Goal: Transaction & Acquisition: Purchase product/service

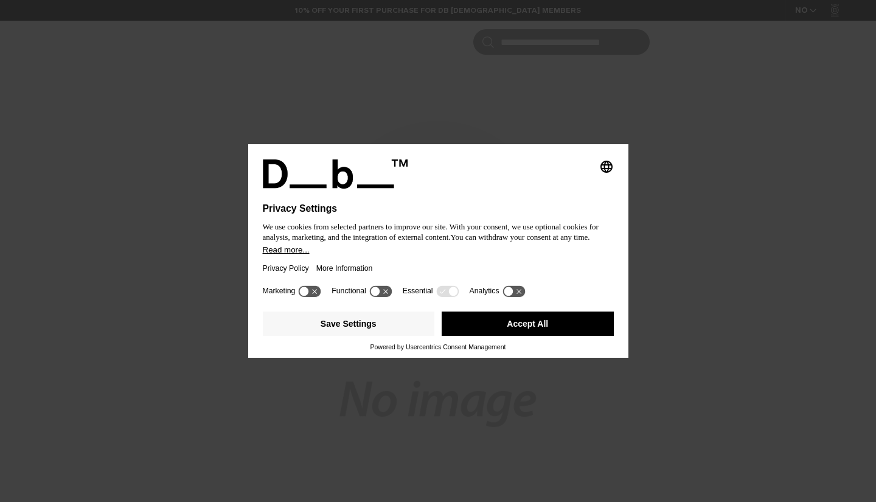
click at [479, 322] on button "Accept All" at bounding box center [528, 323] width 172 height 24
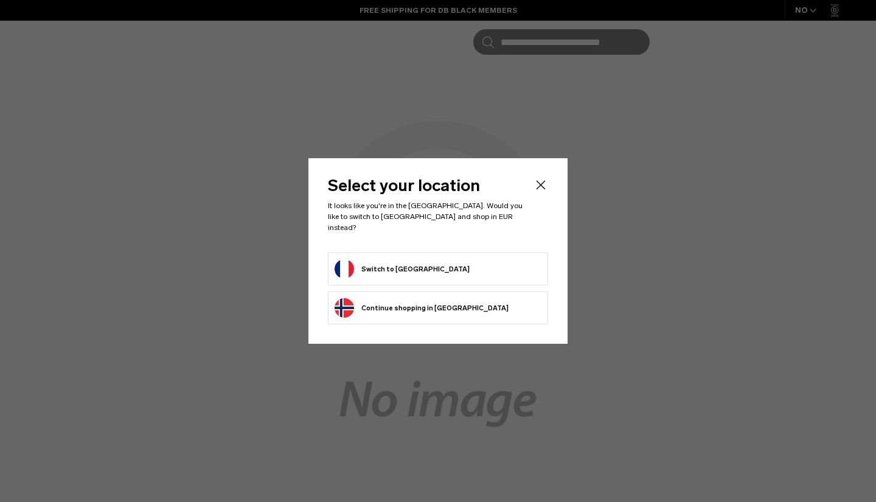
click at [428, 298] on button "Continue browsing Norway store Continue shopping in Norway" at bounding box center [421, 307] width 174 height 19
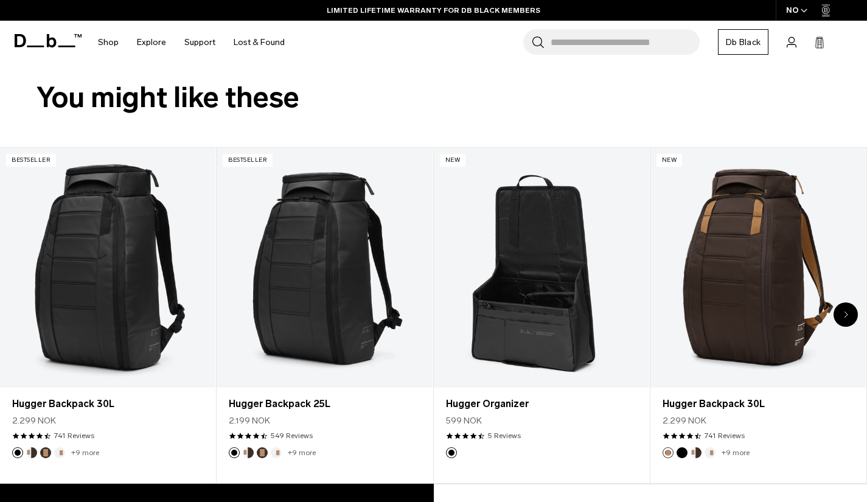
scroll to position [418, 0]
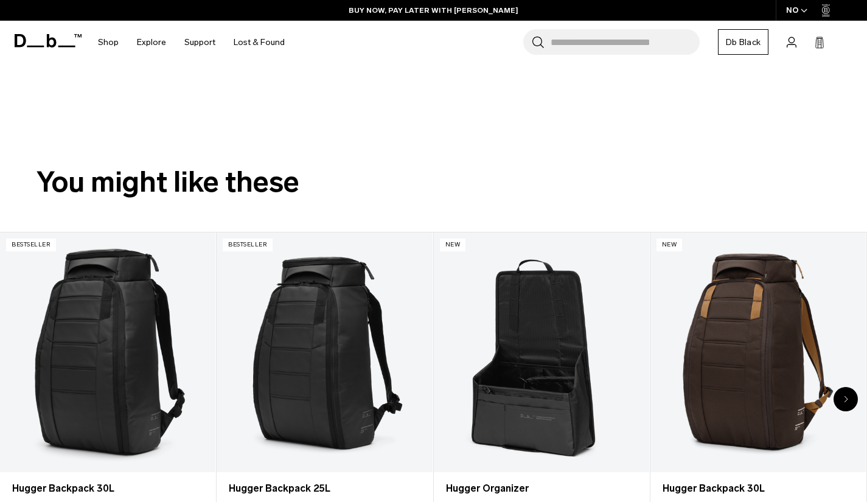
click at [550, 38] on input "Search for Bags, Luggage..." at bounding box center [624, 42] width 149 height 26
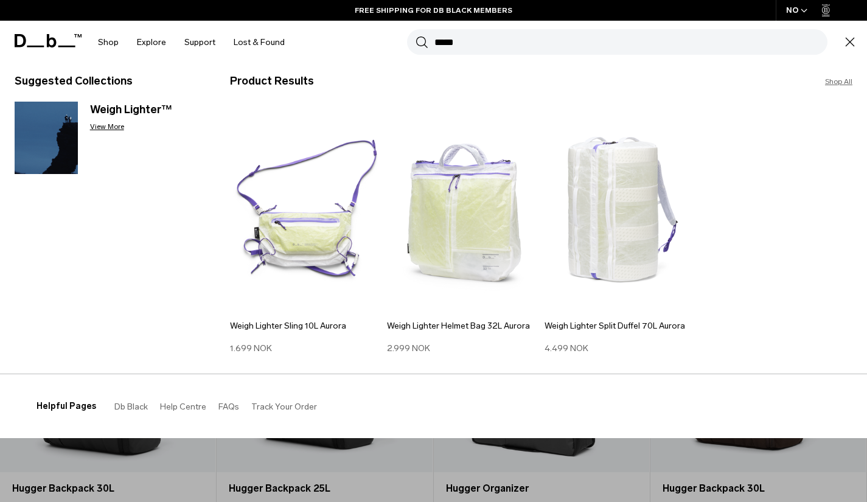
scroll to position [0, 0]
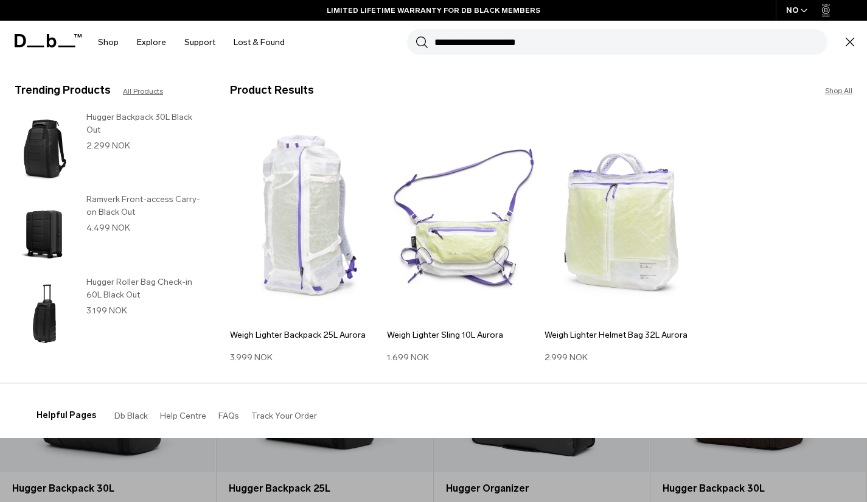
type input "**********"
click at [415, 35] on button "Search" at bounding box center [421, 41] width 13 height 13
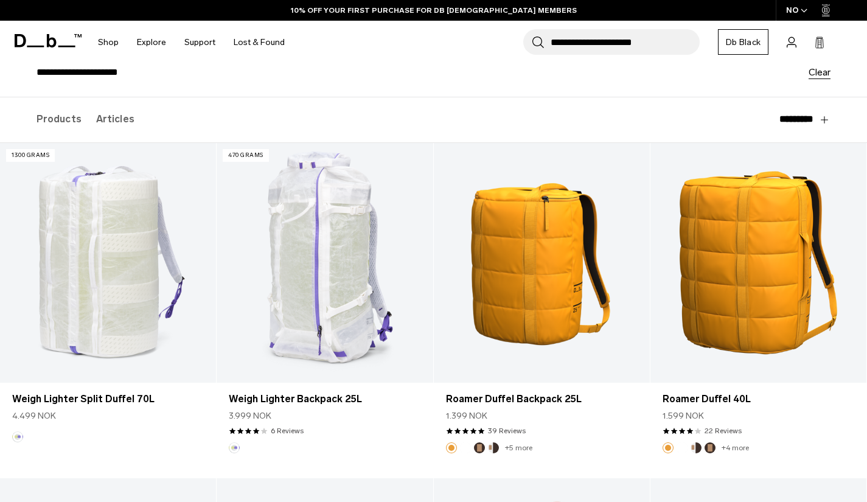
scroll to position [122, 0]
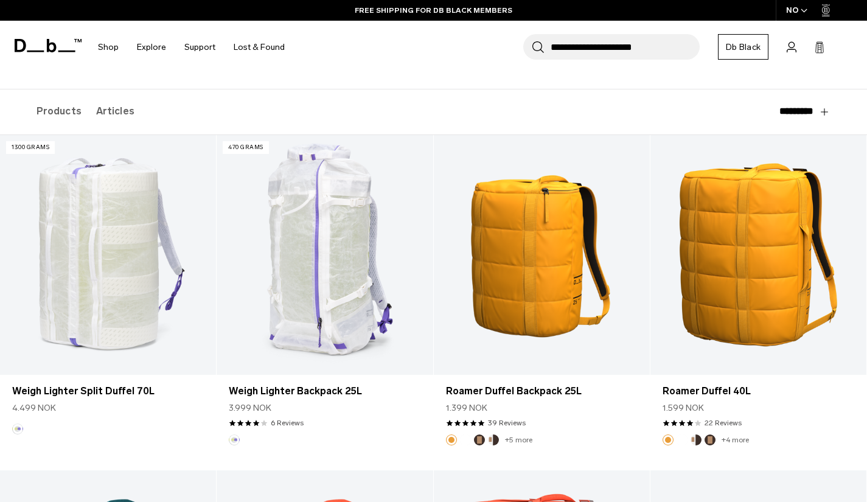
click at [281, 427] on link "6 Reviews" at bounding box center [287, 422] width 33 height 11
click at [285, 423] on link "6 Reviews" at bounding box center [287, 422] width 33 height 11
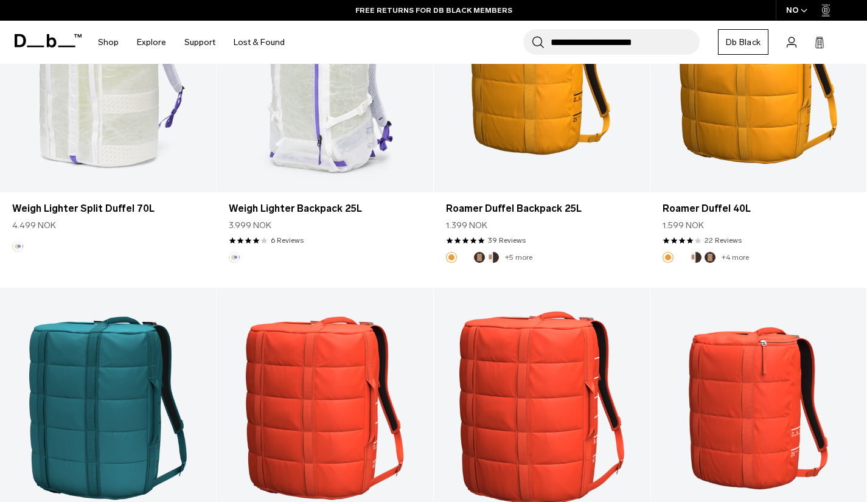
scroll to position [243, 0]
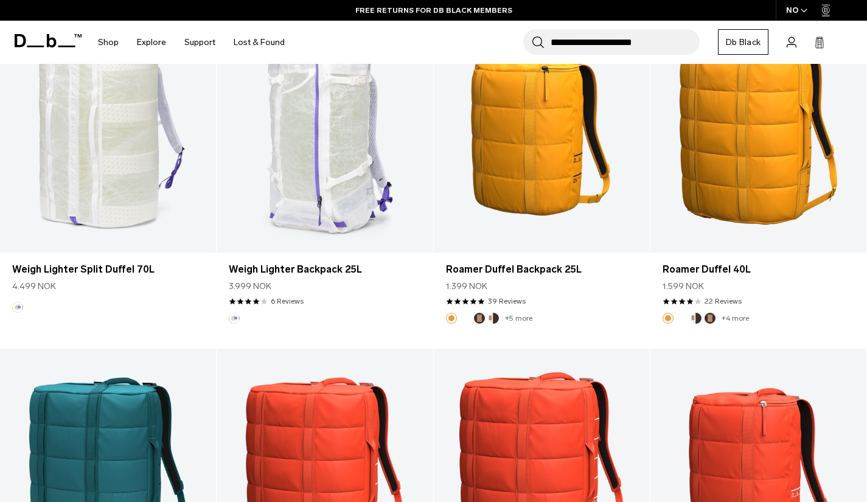
click at [303, 268] on link "Weigh Lighter Backpack 25L" at bounding box center [325, 269] width 192 height 15
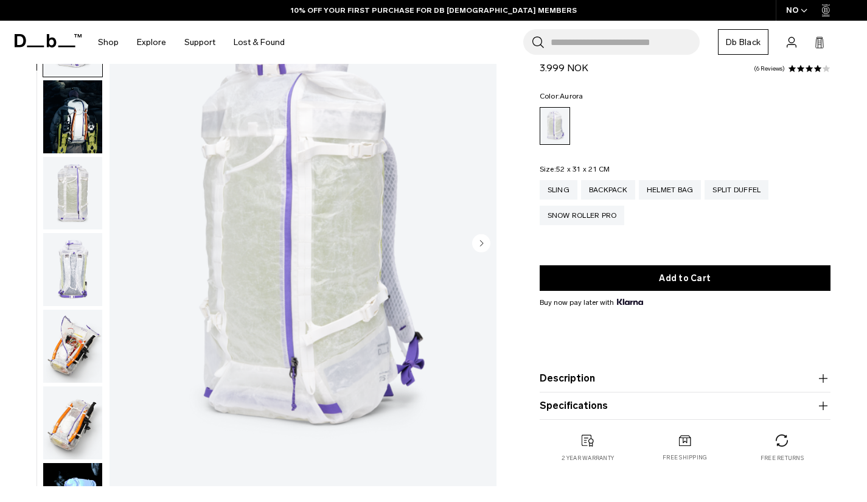
scroll to position [122, 0]
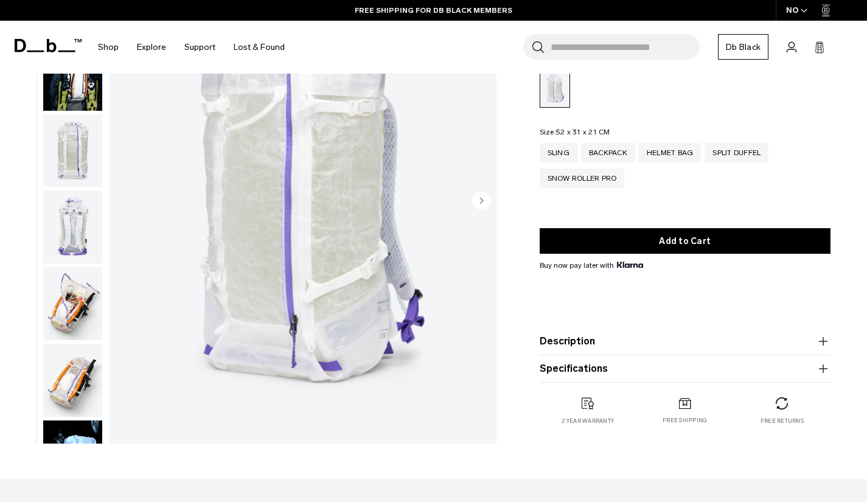
click at [822, 344] on icon "button" at bounding box center [823, 341] width 15 height 15
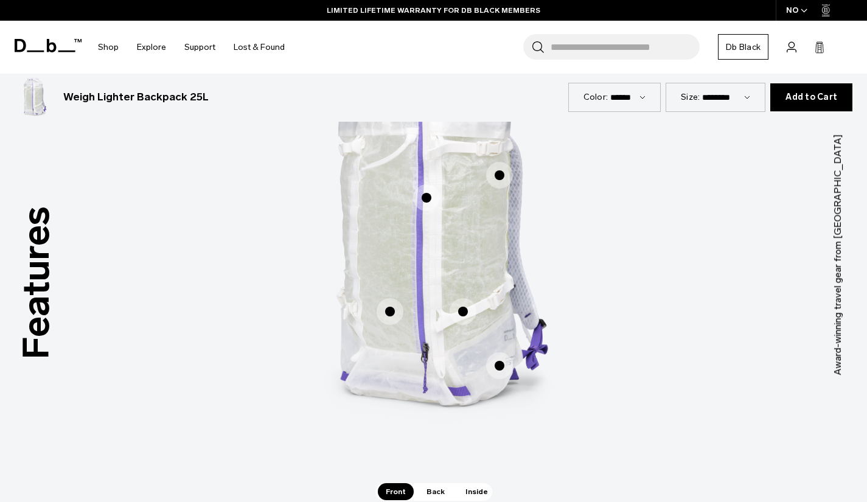
scroll to position [669, 0]
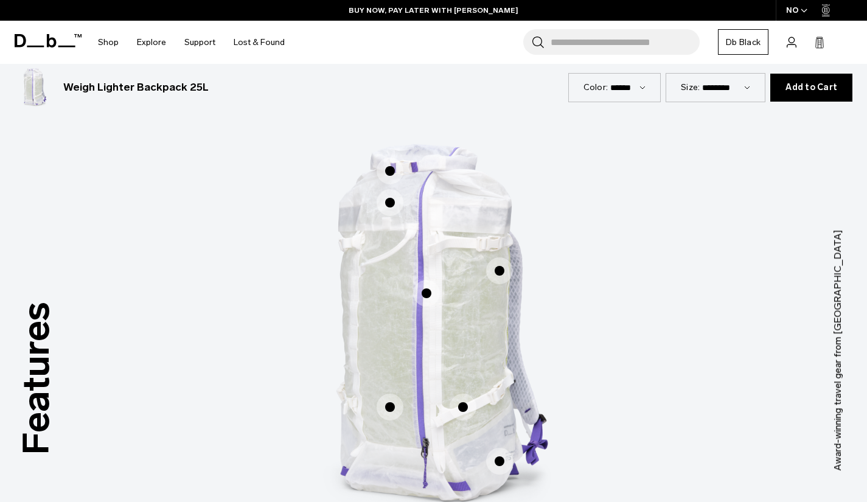
click at [387, 168] on span "1 / 3" at bounding box center [389, 171] width 27 height 27
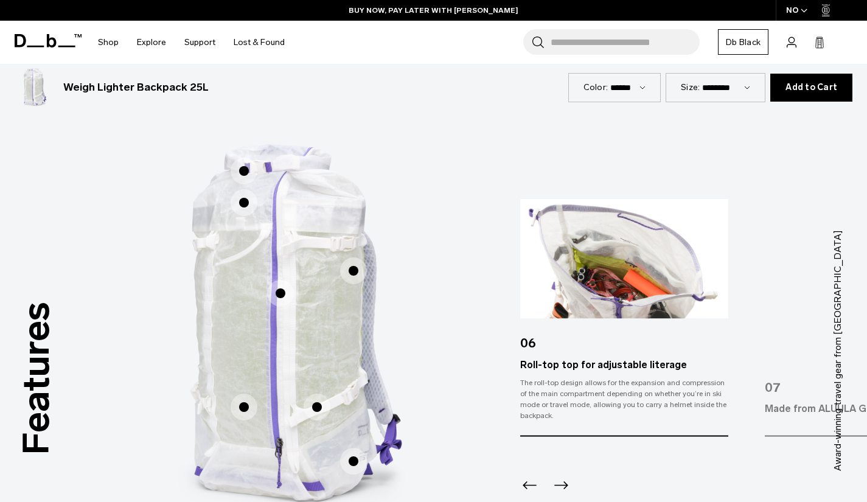
click at [283, 295] on span "1 / 3" at bounding box center [280, 293] width 27 height 27
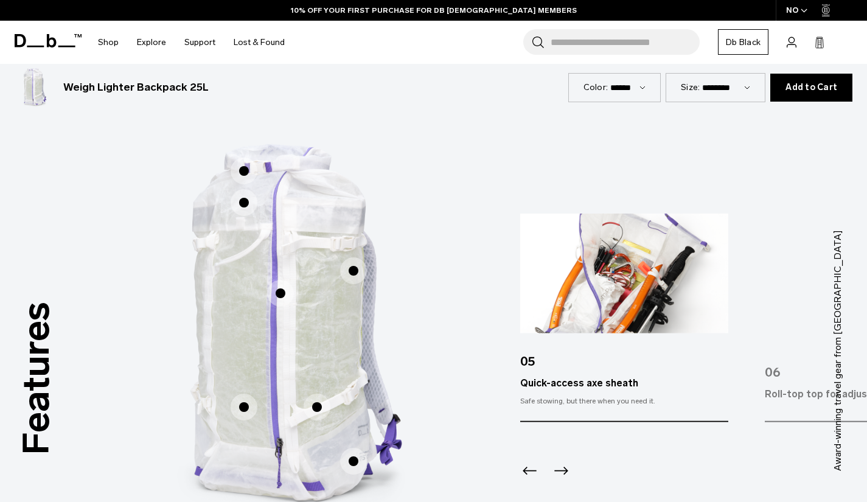
click at [356, 271] on span "1 / 3" at bounding box center [353, 270] width 27 height 27
click at [243, 409] on span "1 / 3" at bounding box center [243, 406] width 27 height 27
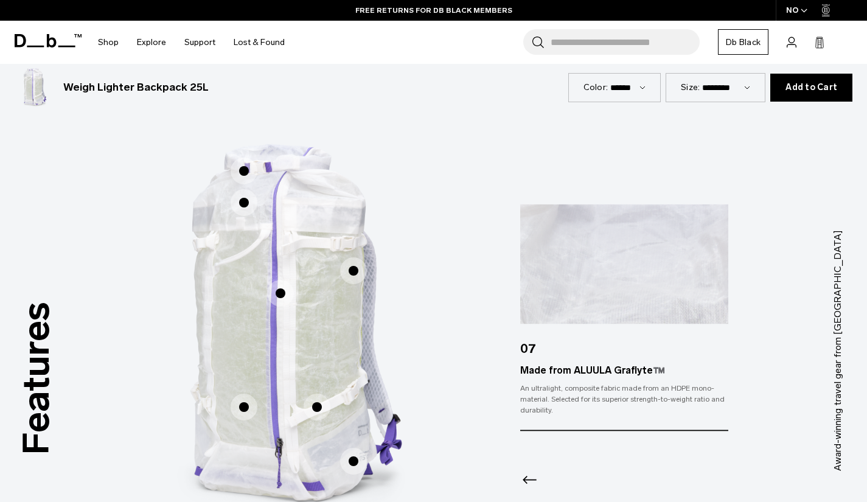
click at [323, 409] on span "1 / 3" at bounding box center [316, 406] width 27 height 27
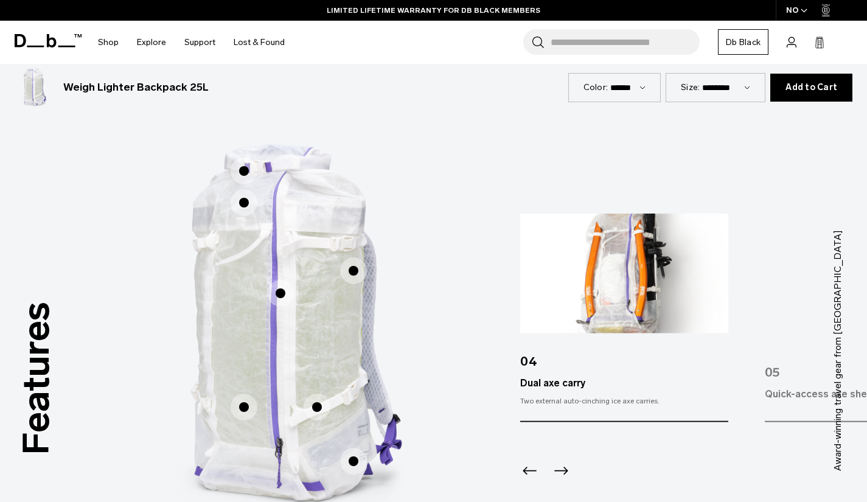
click at [351, 460] on span "1 / 3" at bounding box center [353, 461] width 27 height 27
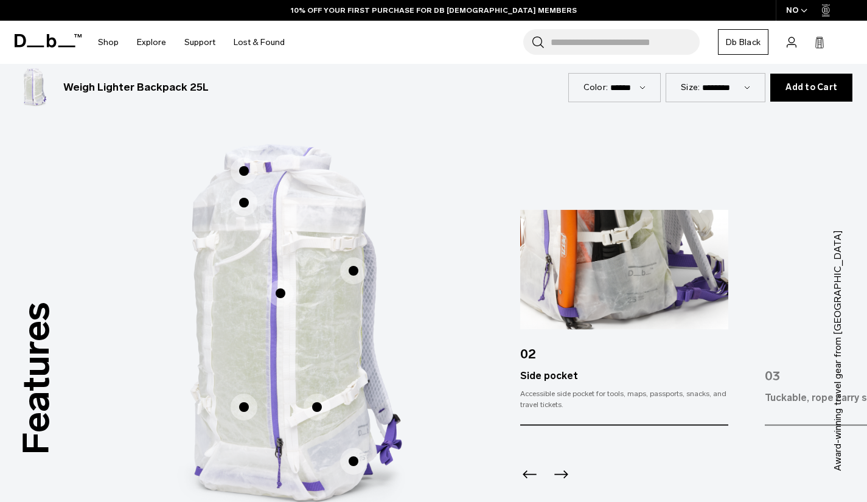
click at [0, 0] on span "Account" at bounding box center [0, 0] width 0 height 0
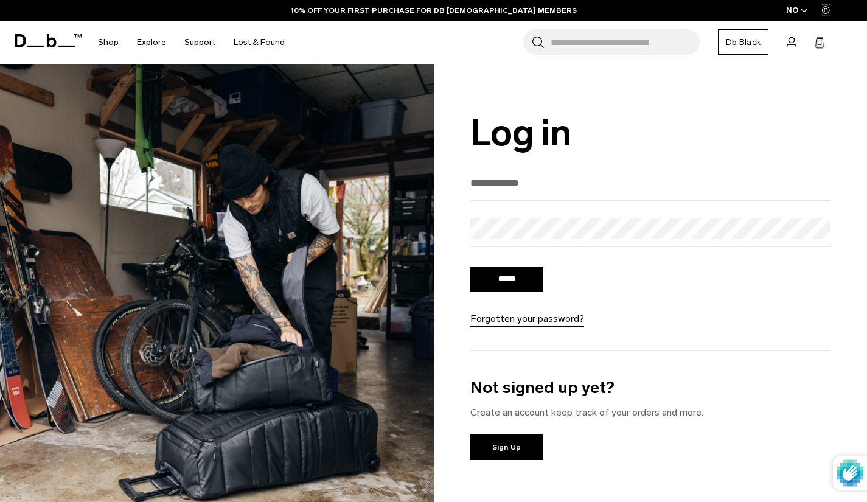
click at [551, 184] on input "email" at bounding box center [650, 183] width 361 height 20
type input "**********"
click at [491, 314] on link "Forgotten your password?" at bounding box center [527, 318] width 114 height 15
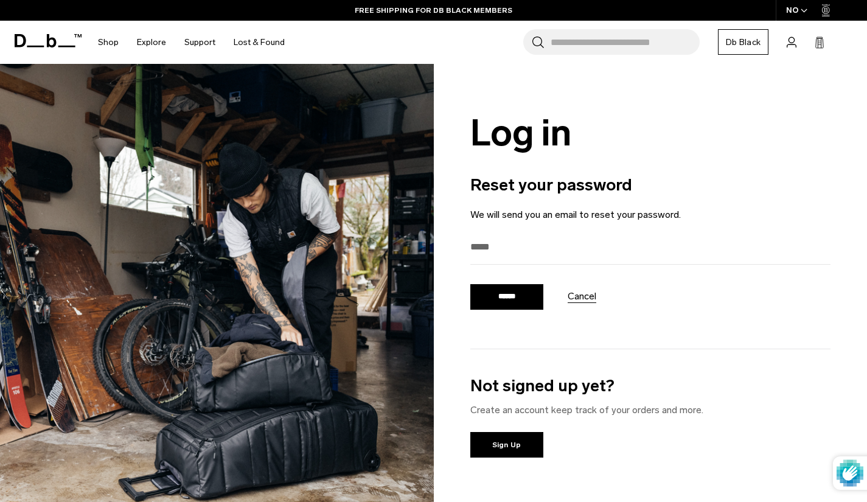
click at [496, 247] on input "email" at bounding box center [650, 247] width 361 height 20
type input "**********"
click at [513, 289] on input "******" at bounding box center [506, 297] width 73 height 26
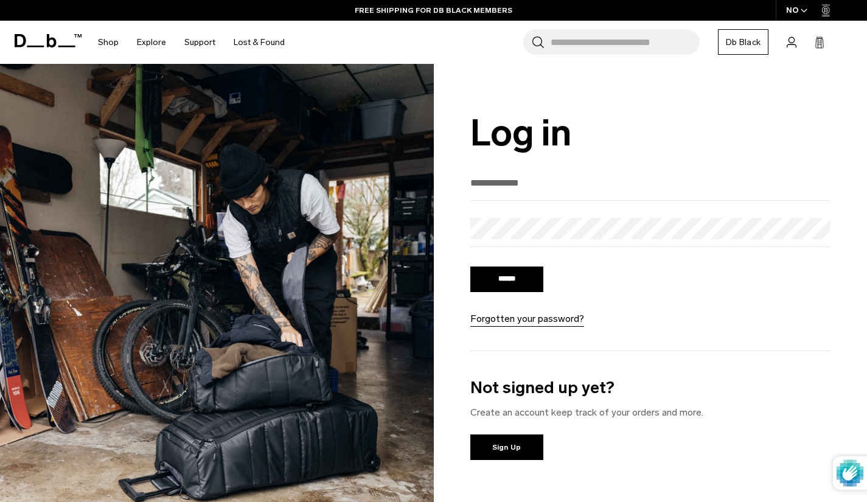
click at [513, 448] on link "Sign Up" at bounding box center [506, 447] width 73 height 26
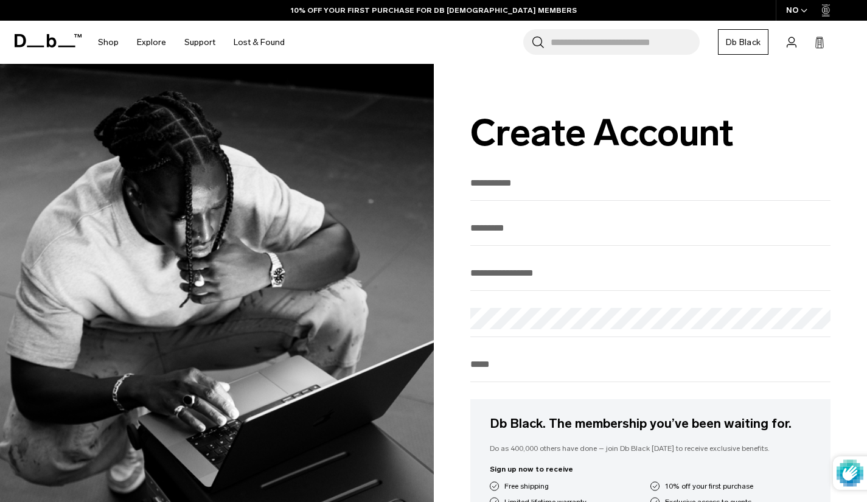
click at [528, 182] on input "text" at bounding box center [650, 183] width 361 height 20
type input "*******"
type input "******"
type input "**********"
click at [470, 365] on input "**********" at bounding box center [650, 364] width 361 height 20
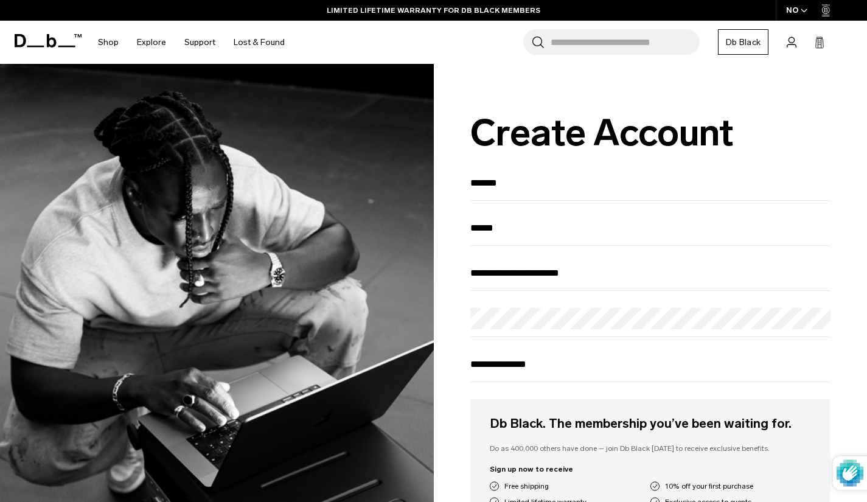
type input "**********"
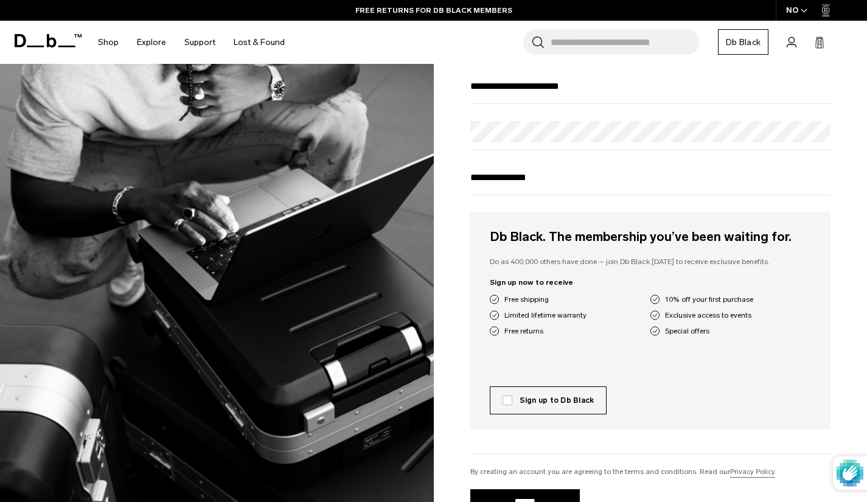
scroll to position [243, 0]
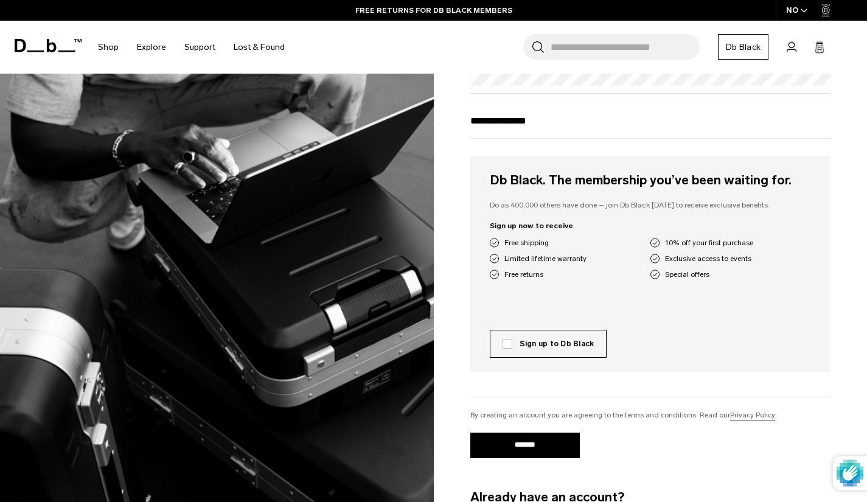
click at [505, 348] on label "Sign up to Db Black" at bounding box center [548, 343] width 92 height 11
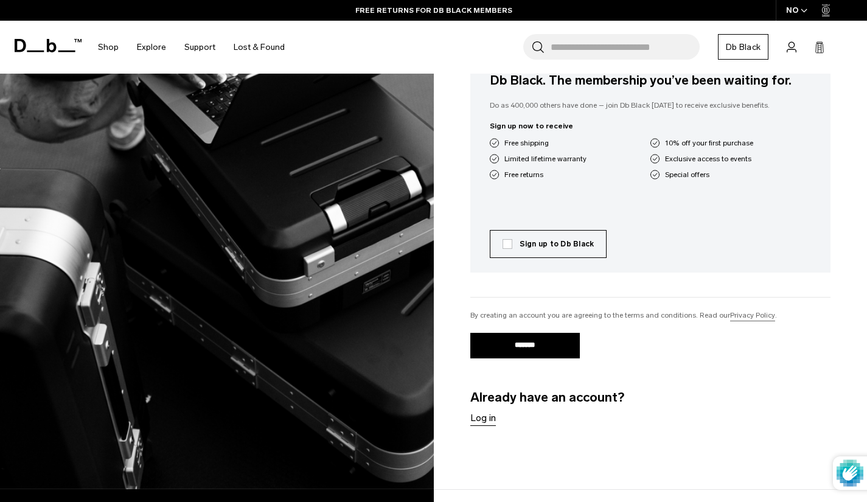
scroll to position [365, 0]
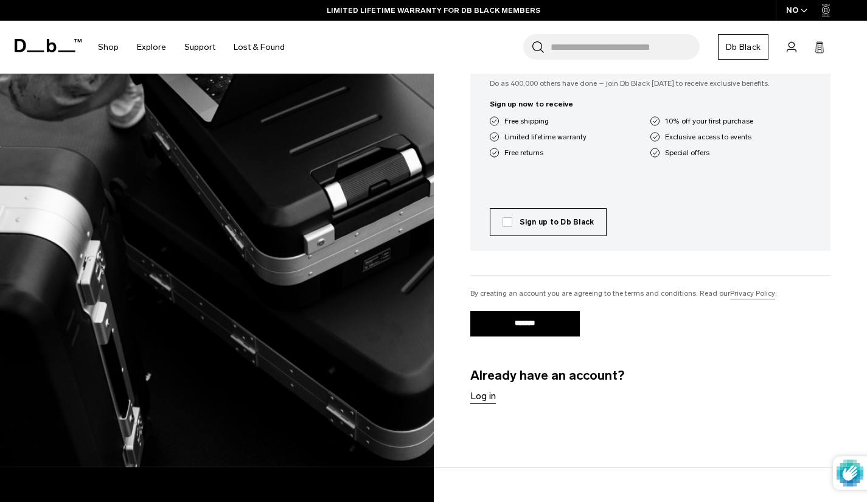
click at [527, 327] on input "*******" at bounding box center [524, 324] width 109 height 26
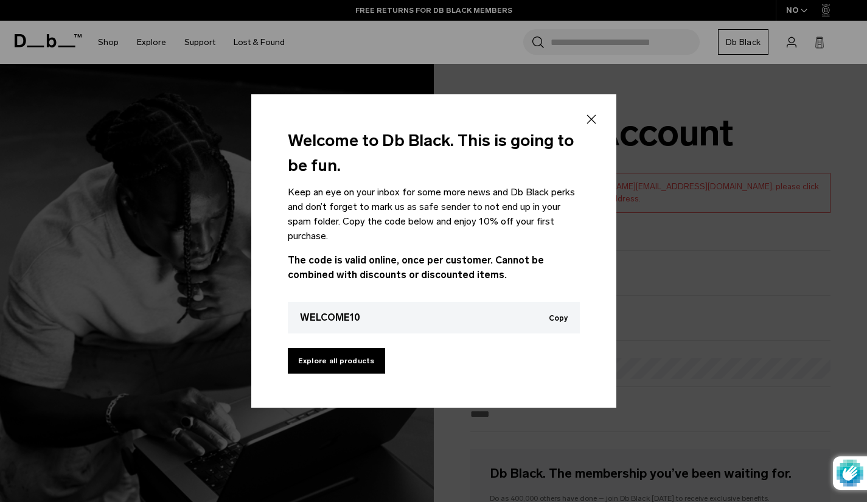
click at [555, 317] on button "Copy" at bounding box center [558, 318] width 19 height 9
click at [327, 363] on link "Explore all products" at bounding box center [336, 361] width 97 height 26
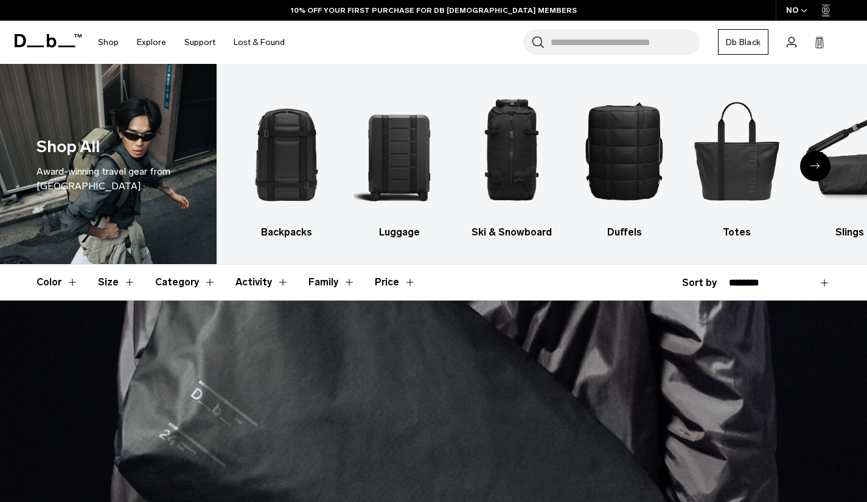
click at [550, 46] on input "Search for Bags, Luggage..." at bounding box center [624, 42] width 149 height 26
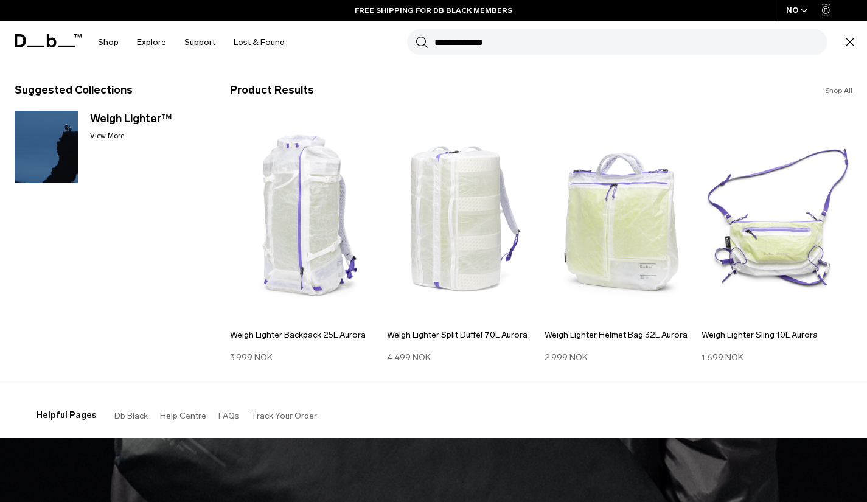
type input "**********"
click at [324, 193] on img at bounding box center [305, 219] width 151 height 204
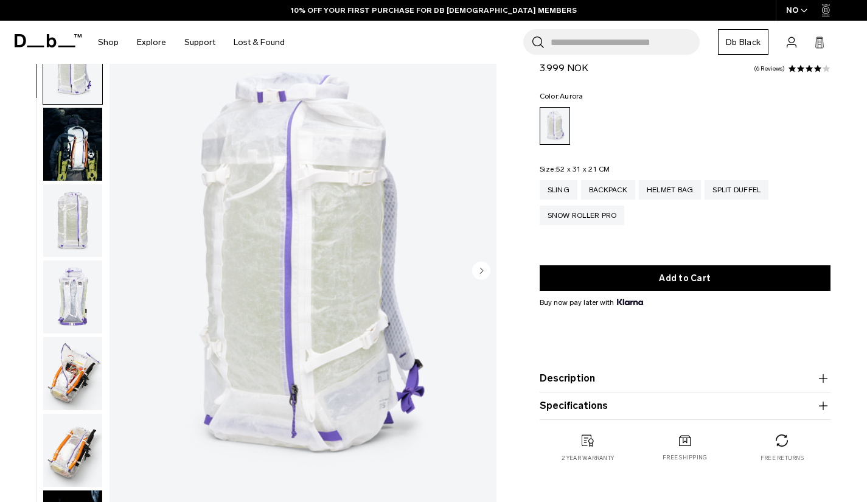
scroll to position [122, 0]
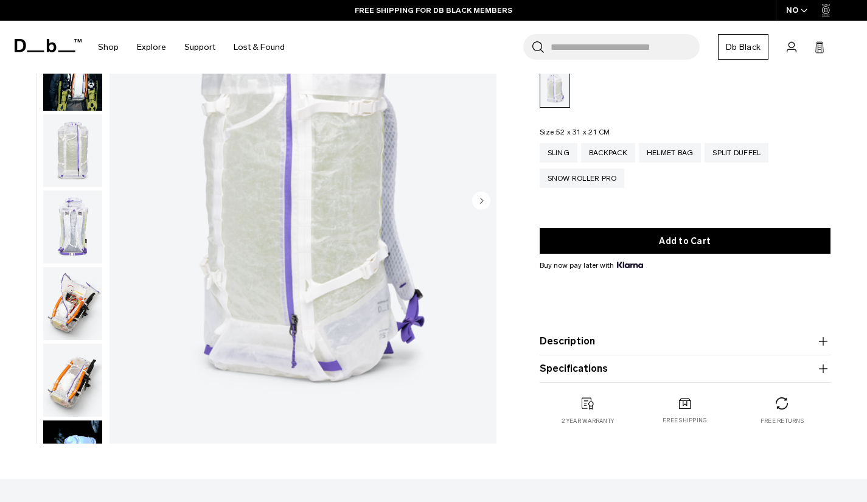
click at [690, 241] on button "Add to Cart" at bounding box center [684, 241] width 291 height 26
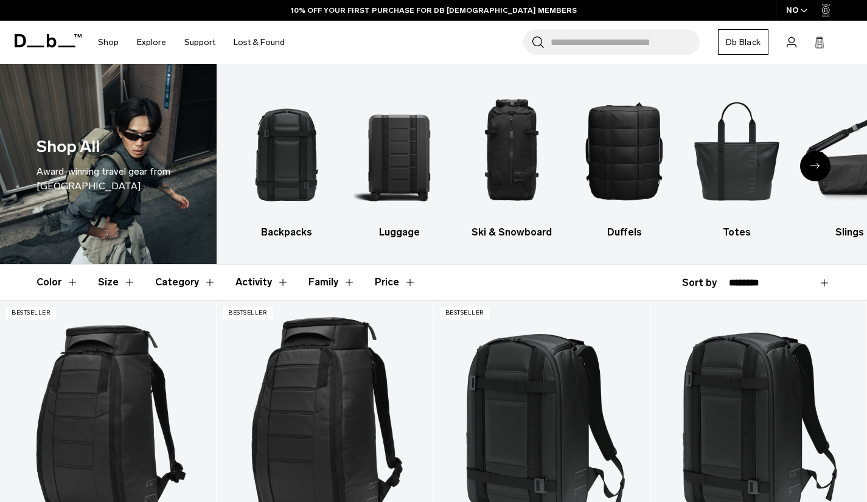
click at [804, 12] on icon "button" at bounding box center [803, 11] width 7 height 4
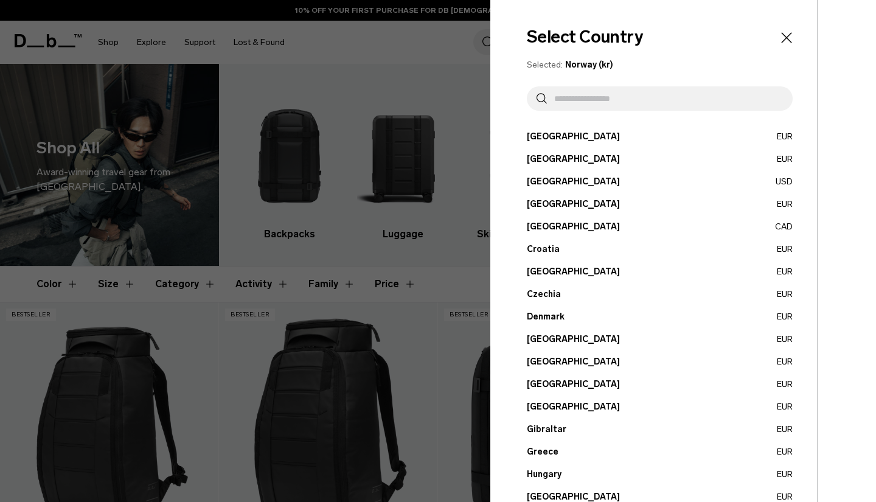
click at [560, 382] on button "France EUR" at bounding box center [660, 384] width 266 height 13
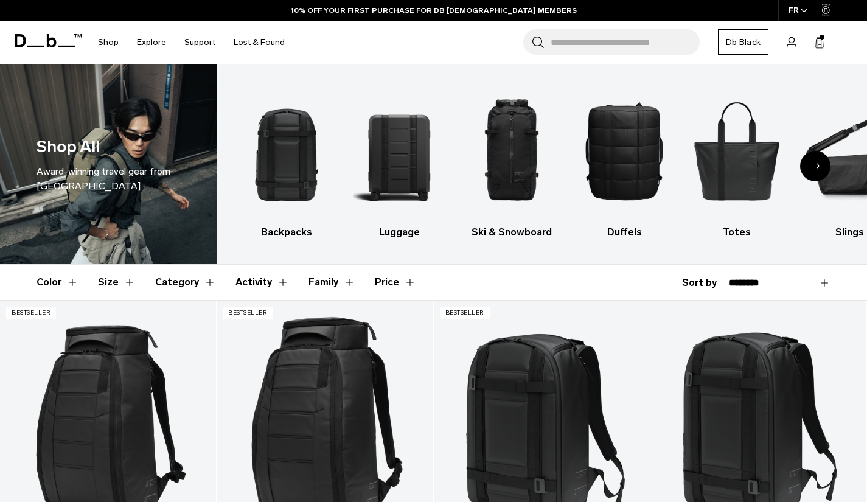
click at [550, 42] on input "Search for Bags, Luggage..." at bounding box center [624, 42] width 149 height 26
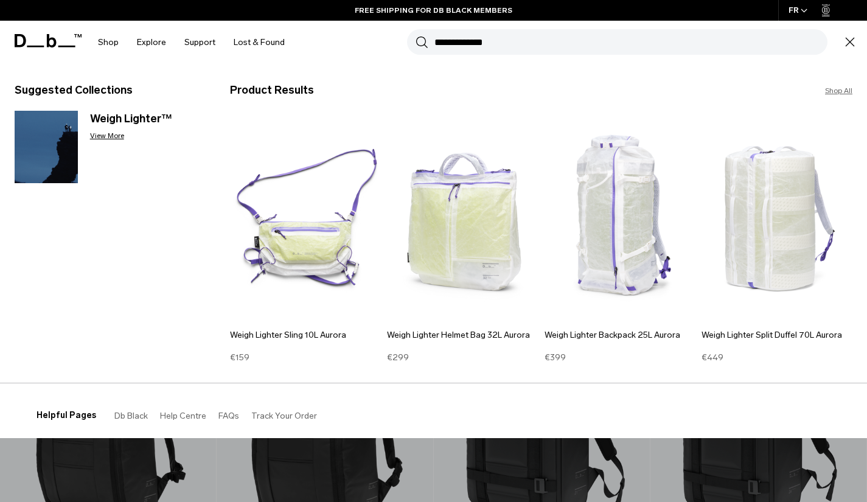
type input "**********"
click at [592, 200] on img at bounding box center [619, 219] width 151 height 204
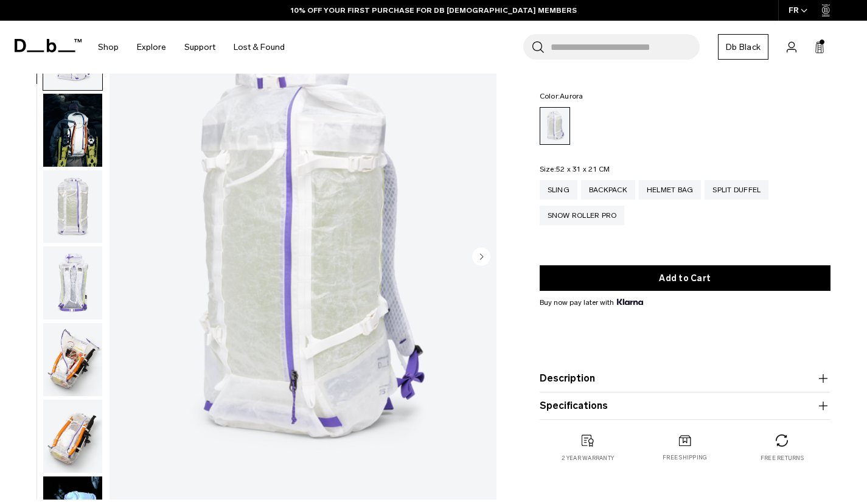
scroll to position [61, 0]
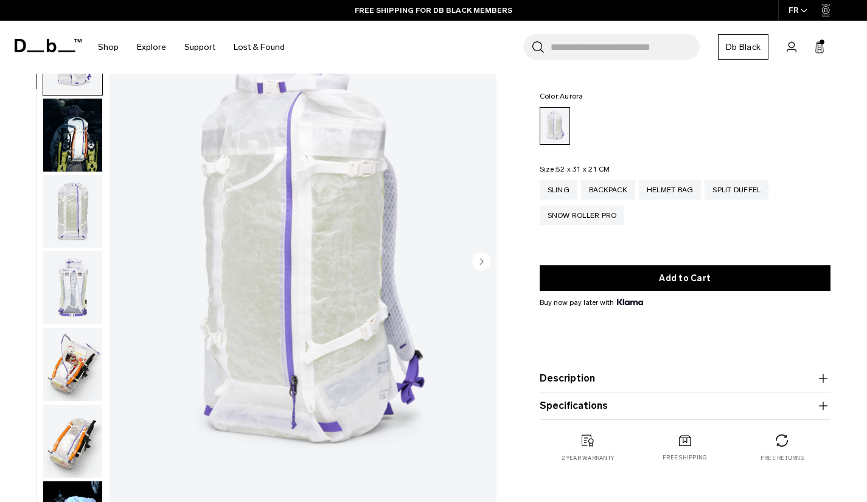
click at [0, 0] on span "Bag" at bounding box center [0, 0] width 0 height 0
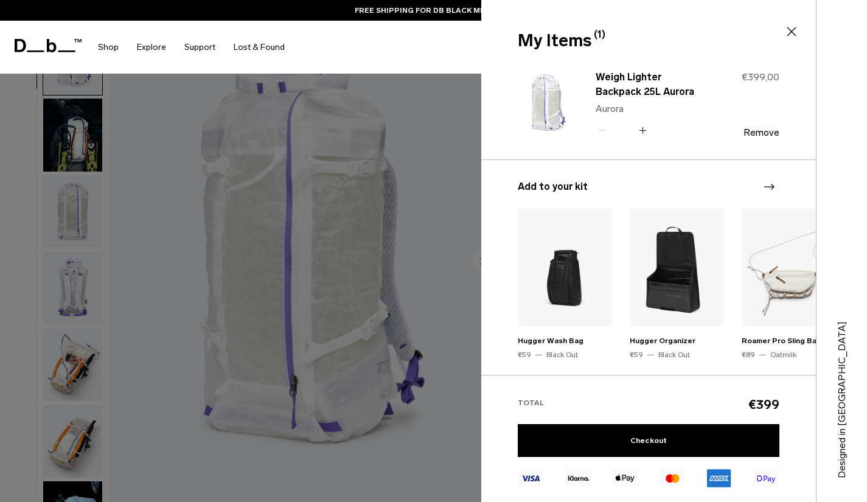
click at [550, 99] on img at bounding box center [547, 104] width 58 height 72
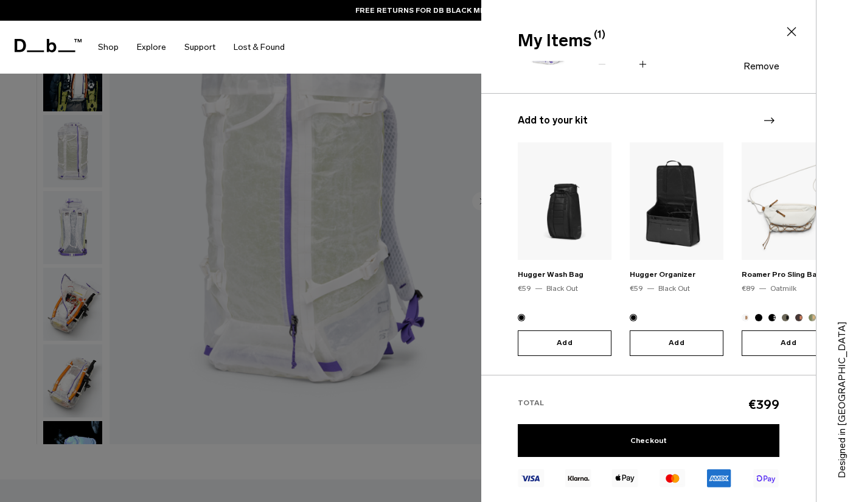
scroll to position [122, 0]
click at [651, 437] on link "Checkout" at bounding box center [648, 440] width 261 height 33
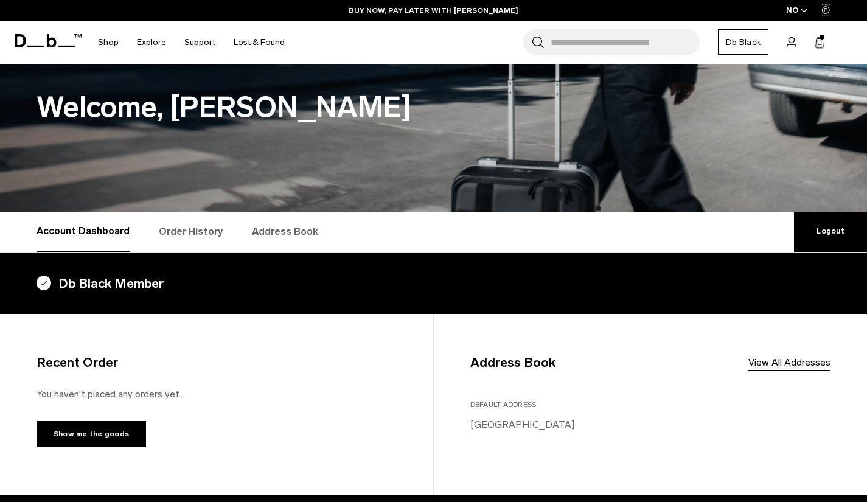
click at [0, 0] on span "Account" at bounding box center [0, 0] width 0 height 0
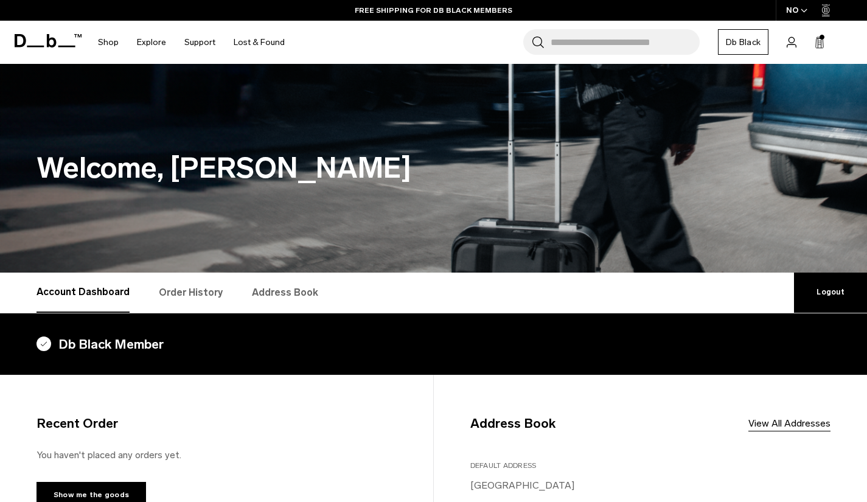
click at [784, 420] on link "View All Addresses" at bounding box center [789, 423] width 82 height 15
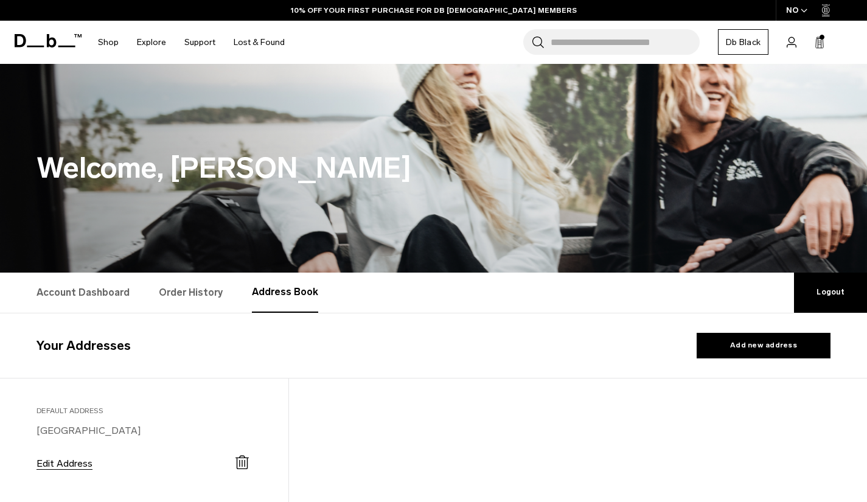
select select "******"
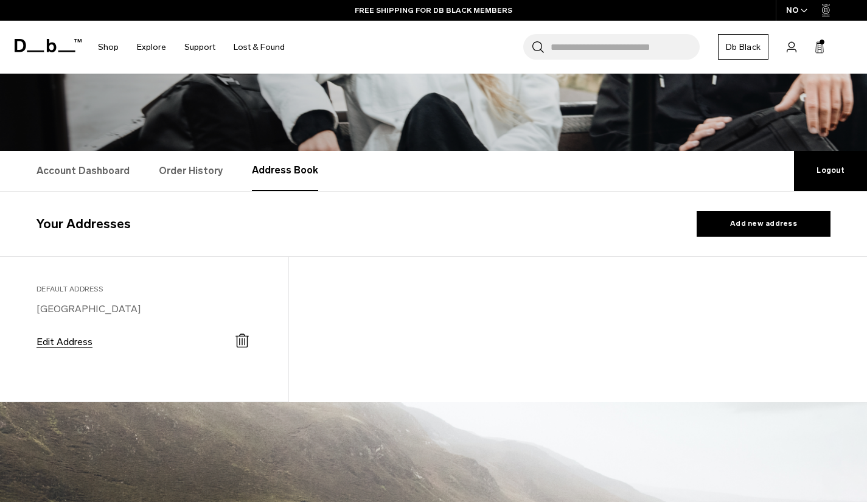
click at [0, 0] on span "Account" at bounding box center [0, 0] width 0 height 0
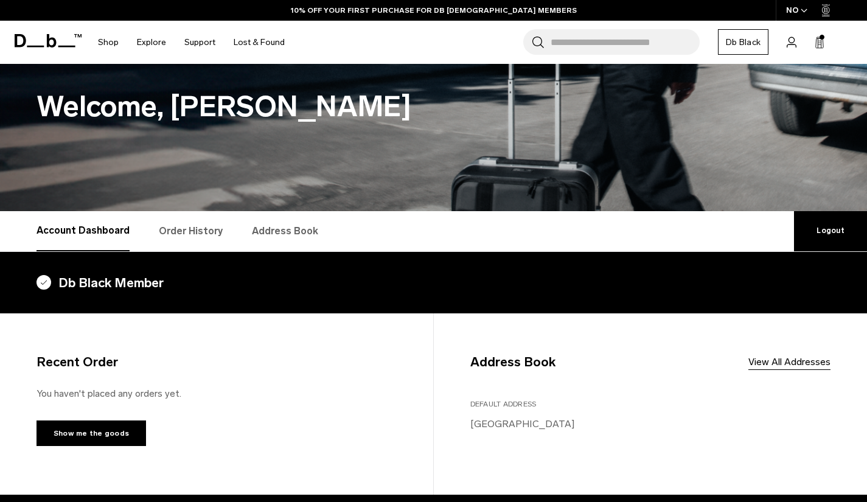
scroll to position [122, 0]
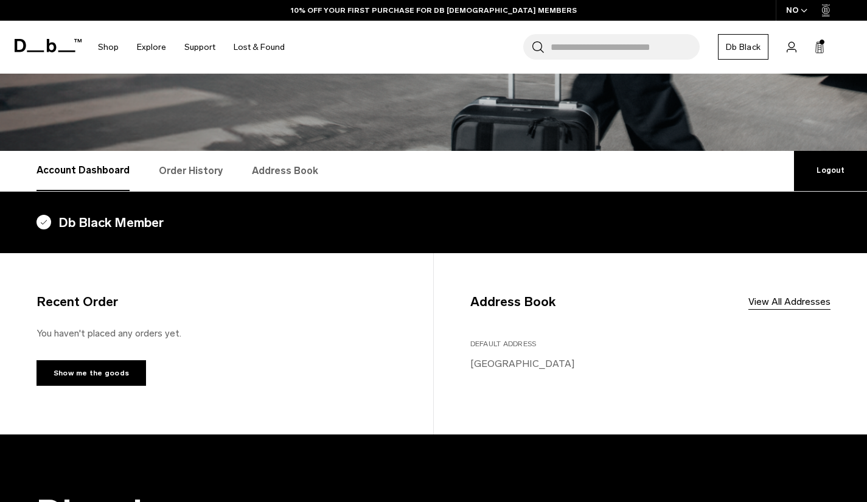
click at [514, 342] on span "Default Address" at bounding box center [503, 343] width 66 height 9
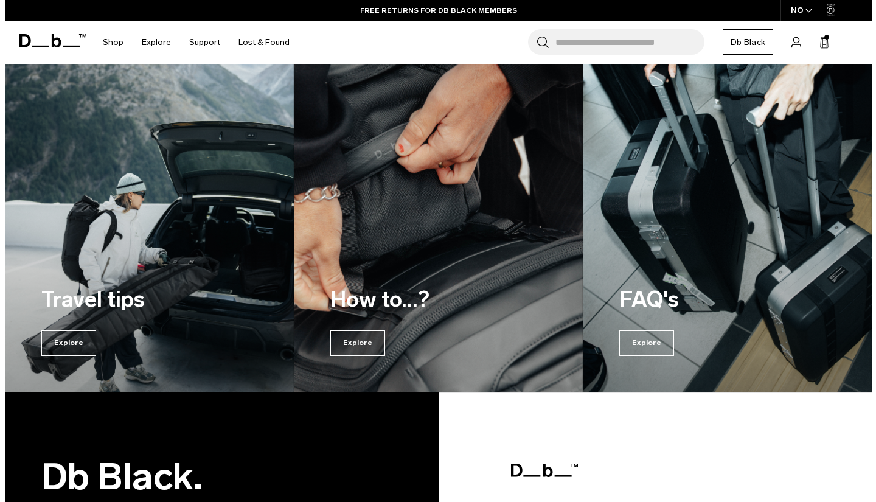
scroll to position [669, 0]
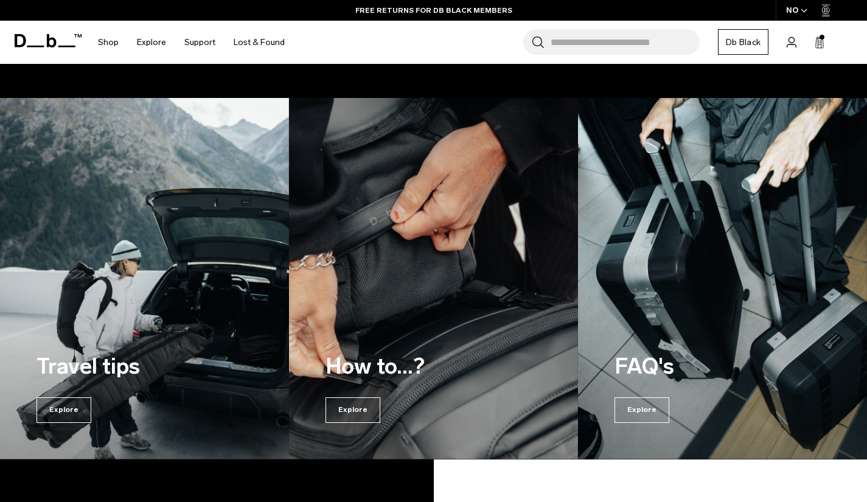
click at [807, 9] on div "NO" at bounding box center [796, 10] width 43 height 21
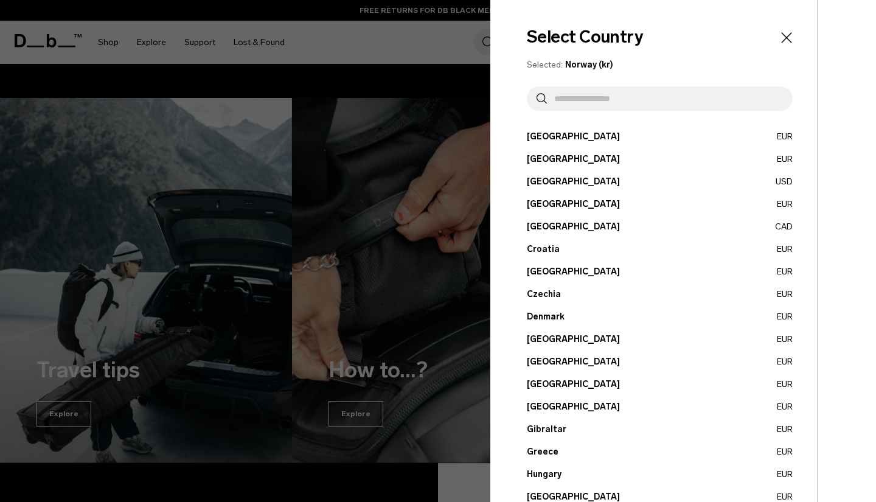
click at [564, 380] on button "[GEOGRAPHIC_DATA] EUR" at bounding box center [660, 384] width 266 height 13
click at [544, 382] on button "[GEOGRAPHIC_DATA] EUR" at bounding box center [660, 384] width 266 height 13
